Goal: Information Seeking & Learning: Learn about a topic

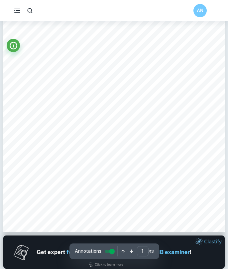
scroll to position [108, 0]
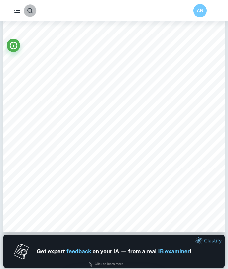
click at [30, 12] on icon "button" at bounding box center [30, 10] width 7 height 7
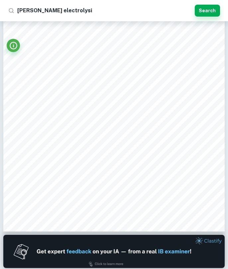
type input "[PERSON_NAME] electrolysis"
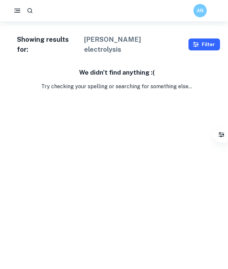
click at [194, 41] on icon "button" at bounding box center [195, 44] width 7 height 7
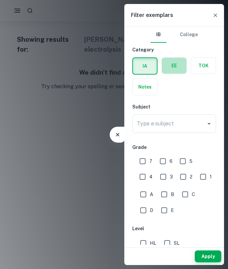
click at [177, 68] on label "button" at bounding box center [174, 66] width 25 height 16
click at [0, 0] on input "radio" at bounding box center [0, 0] width 0 height 0
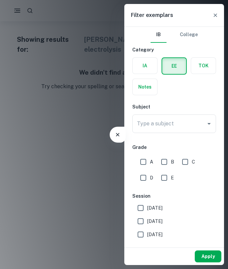
click at [206, 260] on button "Apply" at bounding box center [207, 256] width 27 height 12
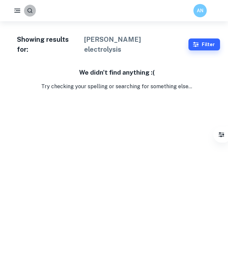
click at [29, 9] on icon "button" at bounding box center [30, 10] width 7 height 7
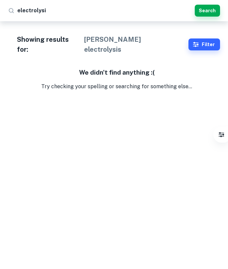
type input "electrolysis"
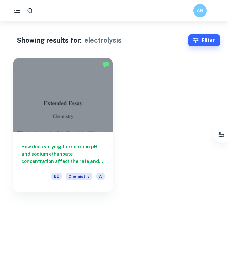
click at [50, 120] on div at bounding box center [62, 95] width 99 height 74
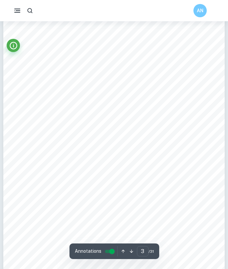
scroll to position [773, 0]
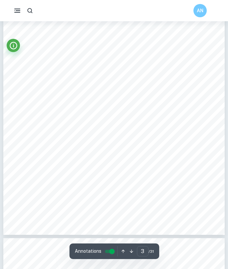
drag, startPoint x: 39, startPoint y: 90, endPoint x: 41, endPoint y: 86, distance: 5.1
click at [42, 86] on div "3 1. Introduction and Research Question The [PERSON_NAME] electrolysis, or the …" at bounding box center [113, 78] width 221 height 312
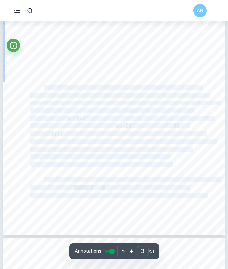
click at [44, 86] on div "3 1. Introduction and Research Question The [PERSON_NAME] electrolysis, or the …" at bounding box center [113, 78] width 221 height 312
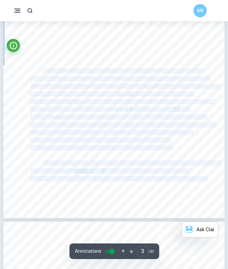
scroll to position [792, 0]
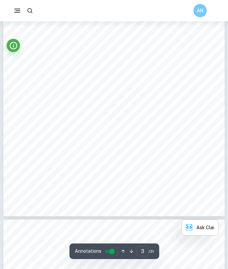
click at [119, 191] on div "3 1. Introduction and Research Question The [PERSON_NAME] electrolysis, or the …" at bounding box center [113, 60] width 221 height 312
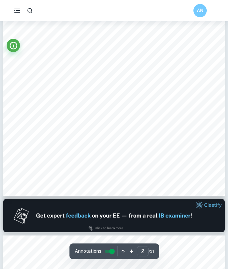
type input "1"
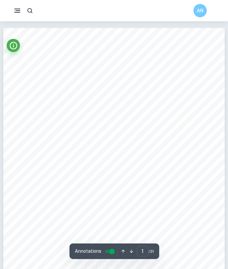
scroll to position [0, 0]
